Goal: Task Accomplishment & Management: Manage account settings

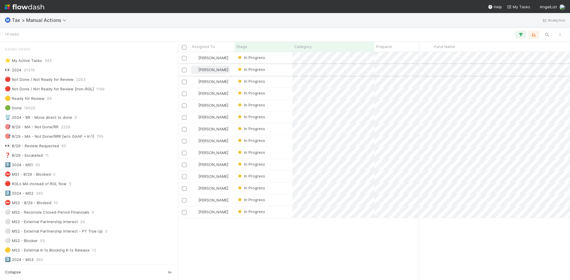
click at [208, 70] on span "[PERSON_NAME]" at bounding box center [213, 69] width 30 height 5
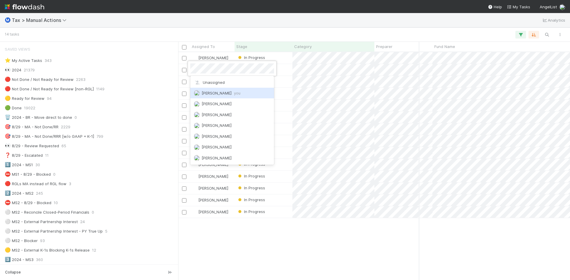
click at [218, 93] on span "Enrique Hernandez you" at bounding box center [220, 93] width 39 height 5
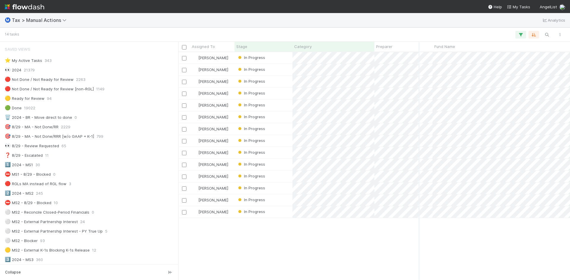
click at [203, 81] on span "[PERSON_NAME]" at bounding box center [213, 81] width 30 height 5
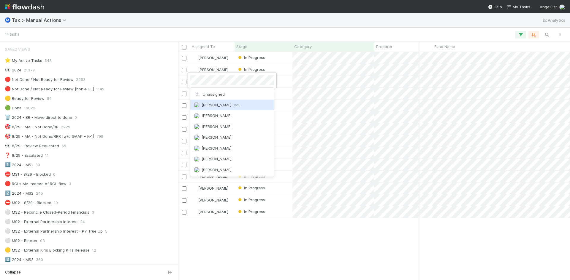
click at [218, 106] on span "Enrique Hernandez you" at bounding box center [220, 105] width 39 height 5
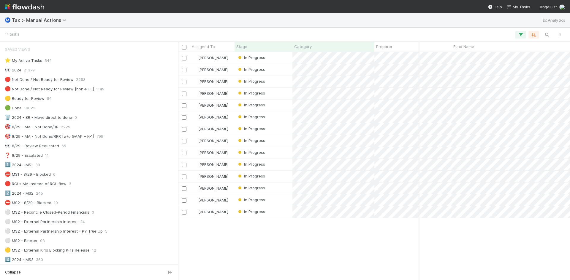
scroll to position [0, 85]
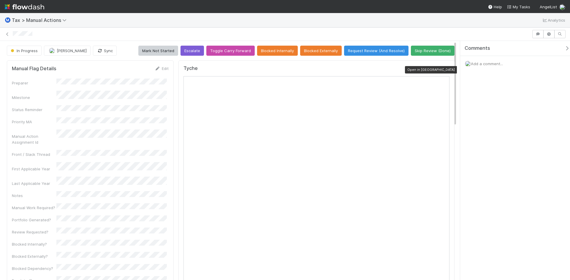
click at [443, 70] on icon at bounding box center [446, 70] width 6 height 4
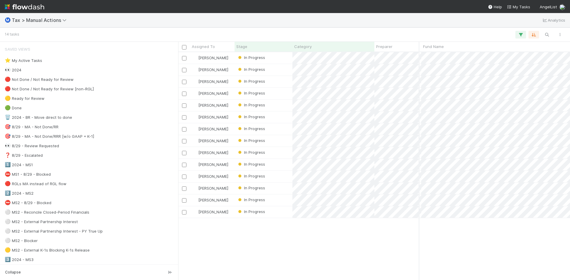
scroll to position [0, 110]
click at [230, 128] on div "[PERSON_NAME]" at bounding box center [212, 129] width 44 height 12
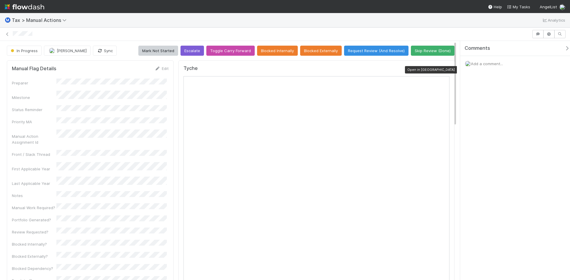
click at [443, 70] on icon at bounding box center [446, 70] width 6 height 4
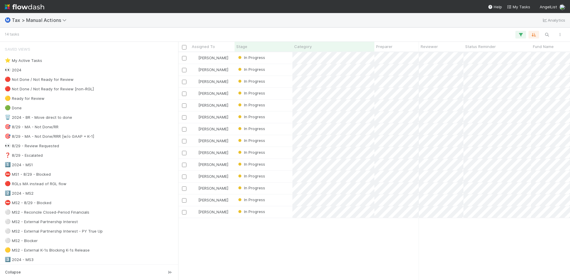
scroll to position [224, 387]
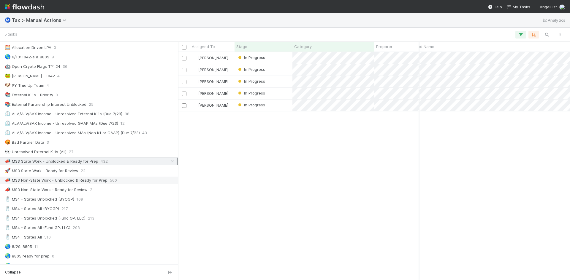
scroll to position [356, 0]
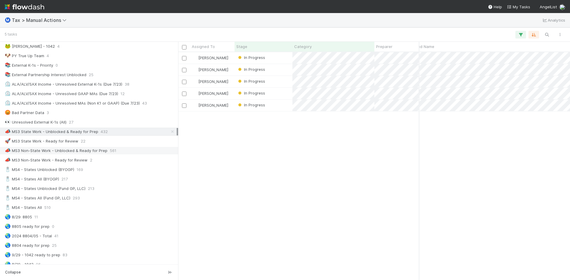
click at [74, 151] on div "📣 MS3 Non-State Work - Unblocked & Ready for Prep" at bounding box center [56, 150] width 103 height 7
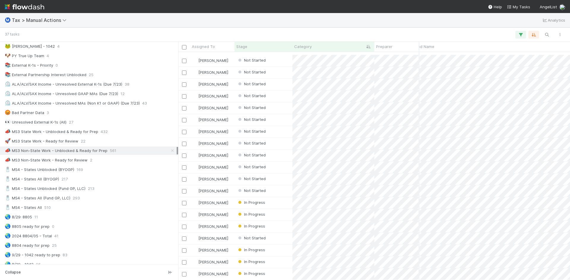
scroll to position [216, 119]
drag, startPoint x: 243, startPoint y: 275, endPoint x: 247, endPoint y: 275, distance: 3.6
click at [247, 275] on div "Helen Vo Not Started 8/29/25, 4:47:30 PM 8/29/25, 4:47:30 PM 0 0 0 1 Helen Vo N…" at bounding box center [374, 166] width 392 height 228
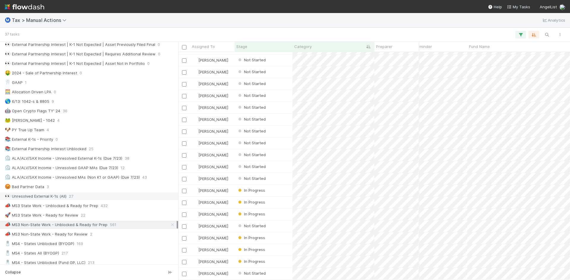
scroll to position [334, 0]
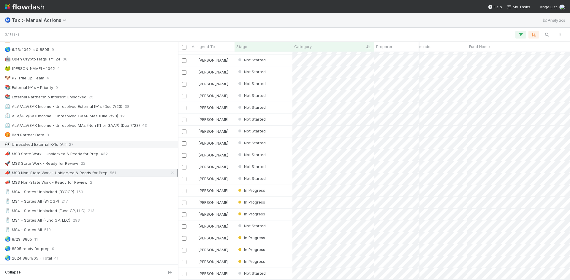
click at [74, 145] on div "👀 Unresolved External K-1s (All) 27" at bounding box center [91, 144] width 172 height 7
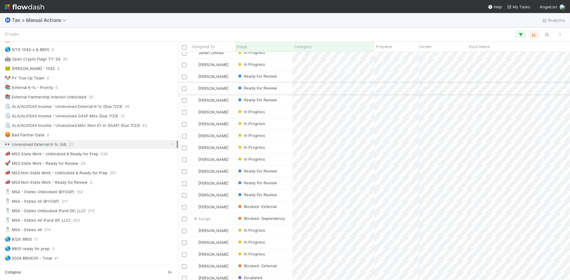
scroll to position [59, 64]
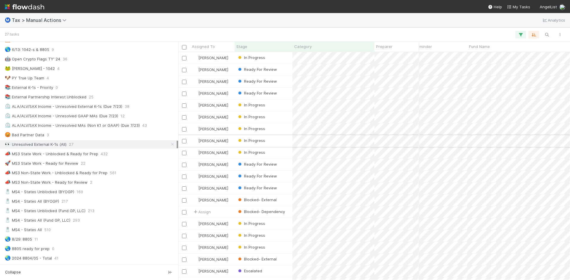
click at [270, 140] on div "In Progress" at bounding box center [263, 141] width 58 height 12
click at [87, 174] on div "📣 MS3 Non-State Work - Unblocked & Ready for Prep" at bounding box center [56, 172] width 103 height 7
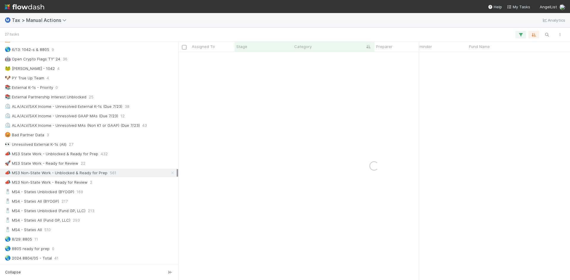
click at [81, 153] on div "📣 MS3 State Work - Unblocked & Ready for Prep" at bounding box center [51, 153] width 93 height 7
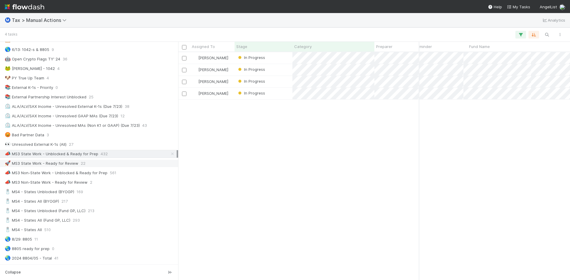
scroll to position [224, 387]
click at [55, 160] on div "🚀 MS3 State Work - Ready for Review" at bounding box center [42, 163] width 74 height 7
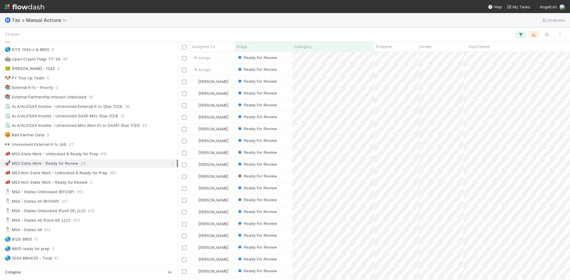
scroll to position [224, 387]
click at [64, 173] on div "📣 MS3 Non-State Work - Unblocked & Ready for Prep" at bounding box center [56, 172] width 103 height 7
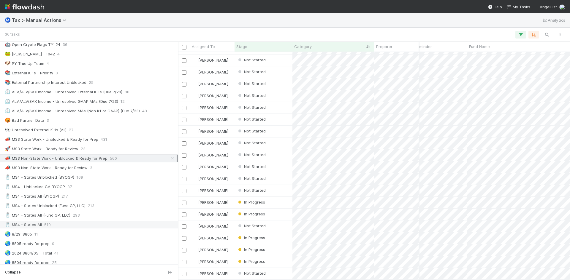
scroll to position [334, 0]
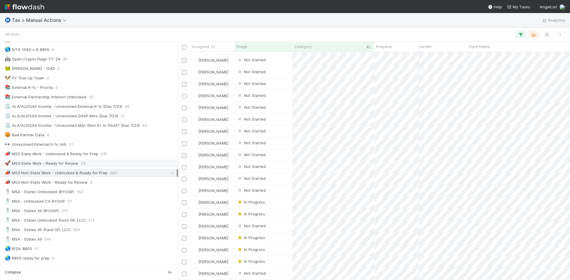
click at [62, 163] on div "🚀 MS3 State Work - Ready for Review" at bounding box center [42, 163] width 74 height 7
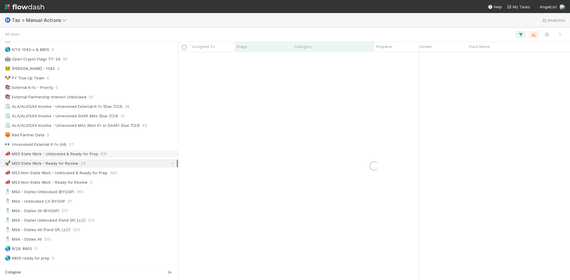
click at [68, 154] on div "📣 MS3 State Work - Unblocked & Ready for Prep" at bounding box center [51, 153] width 93 height 7
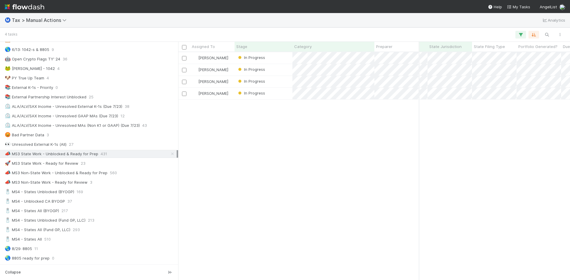
scroll to position [0, 312]
click at [80, 182] on div "📣 MS3 Non-State Work - Ready for Review" at bounding box center [46, 182] width 83 height 7
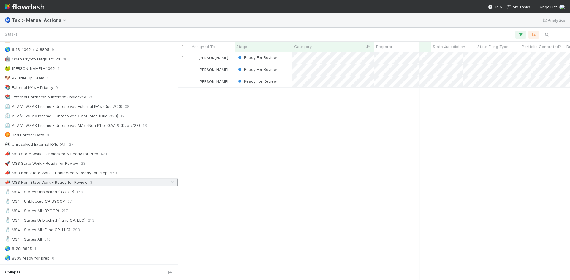
scroll to position [224, 387]
click at [88, 171] on div "📣 MS3 Non-State Work - Unblocked & Ready for Prep" at bounding box center [56, 172] width 103 height 7
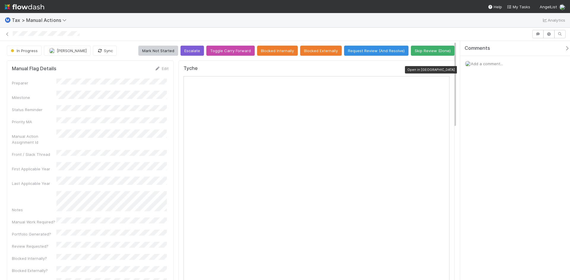
click at [443, 68] on icon at bounding box center [446, 70] width 6 height 4
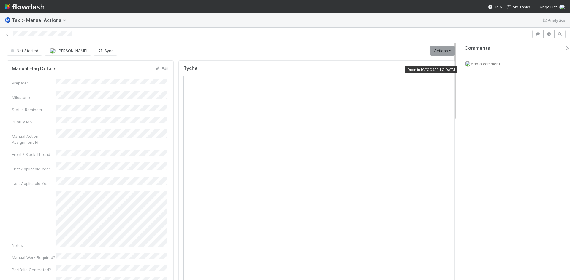
click at [443, 70] on icon at bounding box center [446, 70] width 6 height 4
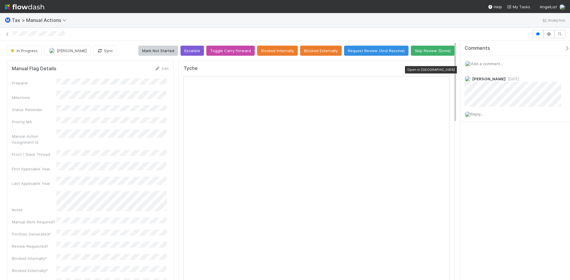
click at [443, 71] on icon at bounding box center [446, 70] width 6 height 4
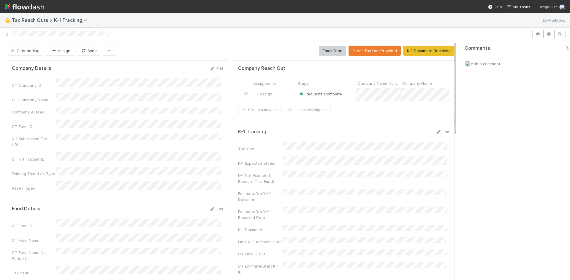
click at [286, 94] on div "Assign" at bounding box center [273, 94] width 44 height 12
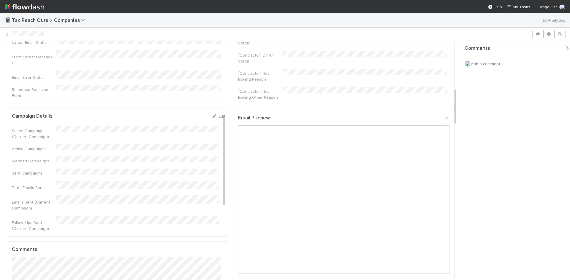
scroll to position [415, 0]
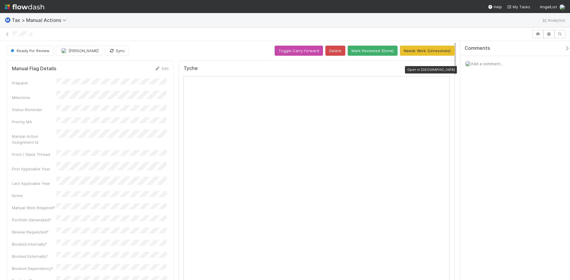
click at [444, 69] on icon at bounding box center [446, 70] width 6 height 4
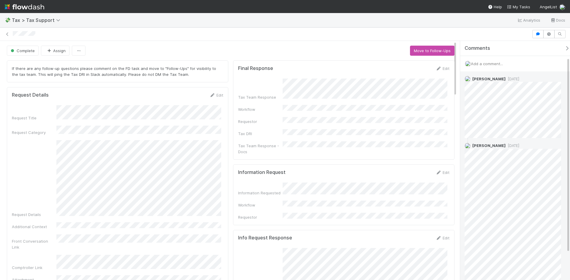
scroll to position [53, 0]
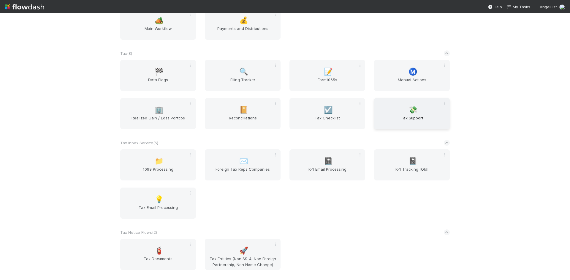
scroll to position [534, 0]
click at [414, 105] on div "💸 Tax Support" at bounding box center [412, 113] width 76 height 31
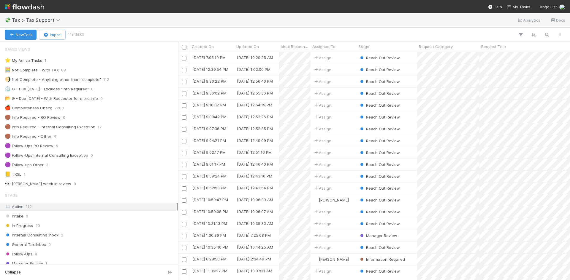
scroll to position [30, 0]
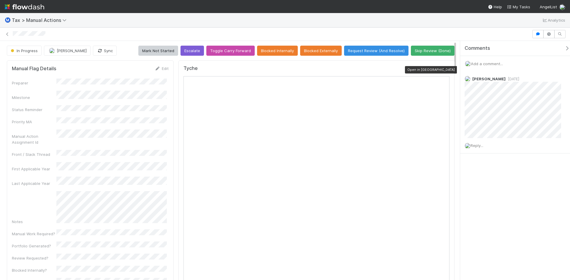
click at [443, 67] on div at bounding box center [446, 70] width 6 height 6
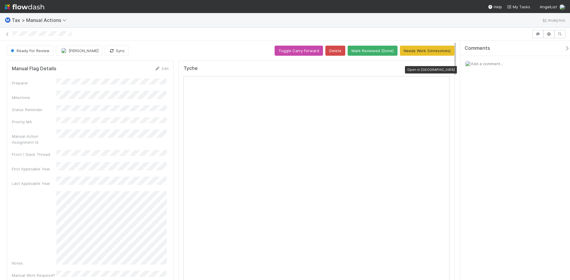
click at [443, 69] on icon at bounding box center [446, 70] width 6 height 4
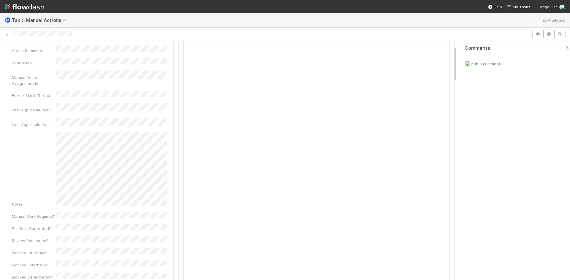
scroll to position [59, 0]
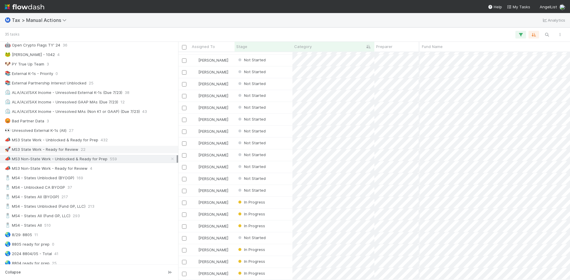
scroll to position [343, 0]
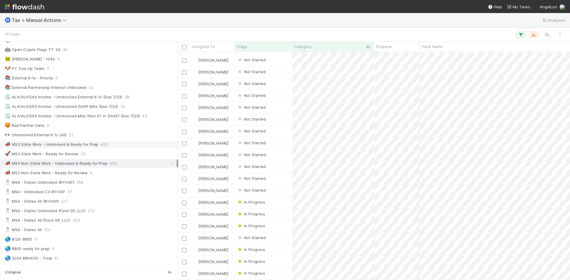
click at [69, 146] on div "📣 MS3 State Work - Unblocked & Ready for Prep" at bounding box center [51, 144] width 93 height 7
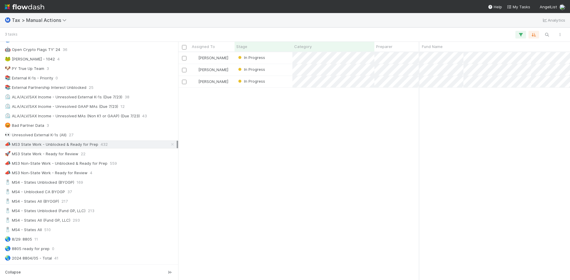
scroll to position [224, 387]
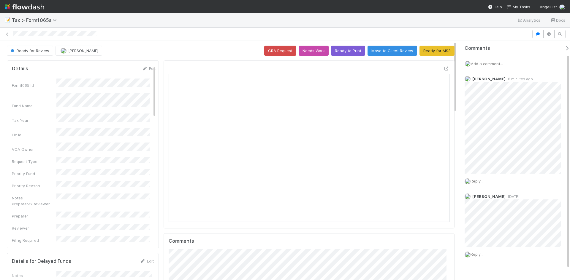
scroll to position [116, 273]
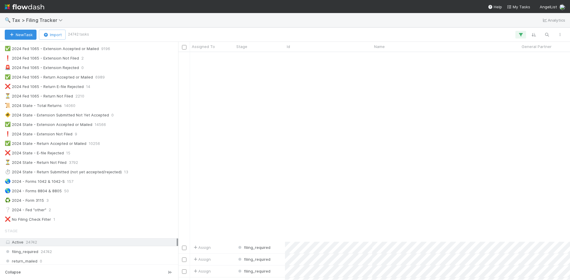
scroll to position [801, 0]
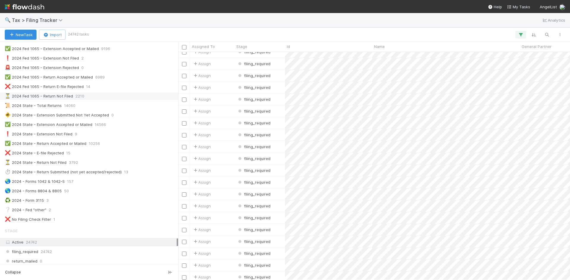
click at [61, 95] on div "⏳ 2024 Fed 1065 - Return Not Filed" at bounding box center [39, 96] width 68 height 7
